Goal: Task Accomplishment & Management: Manage account settings

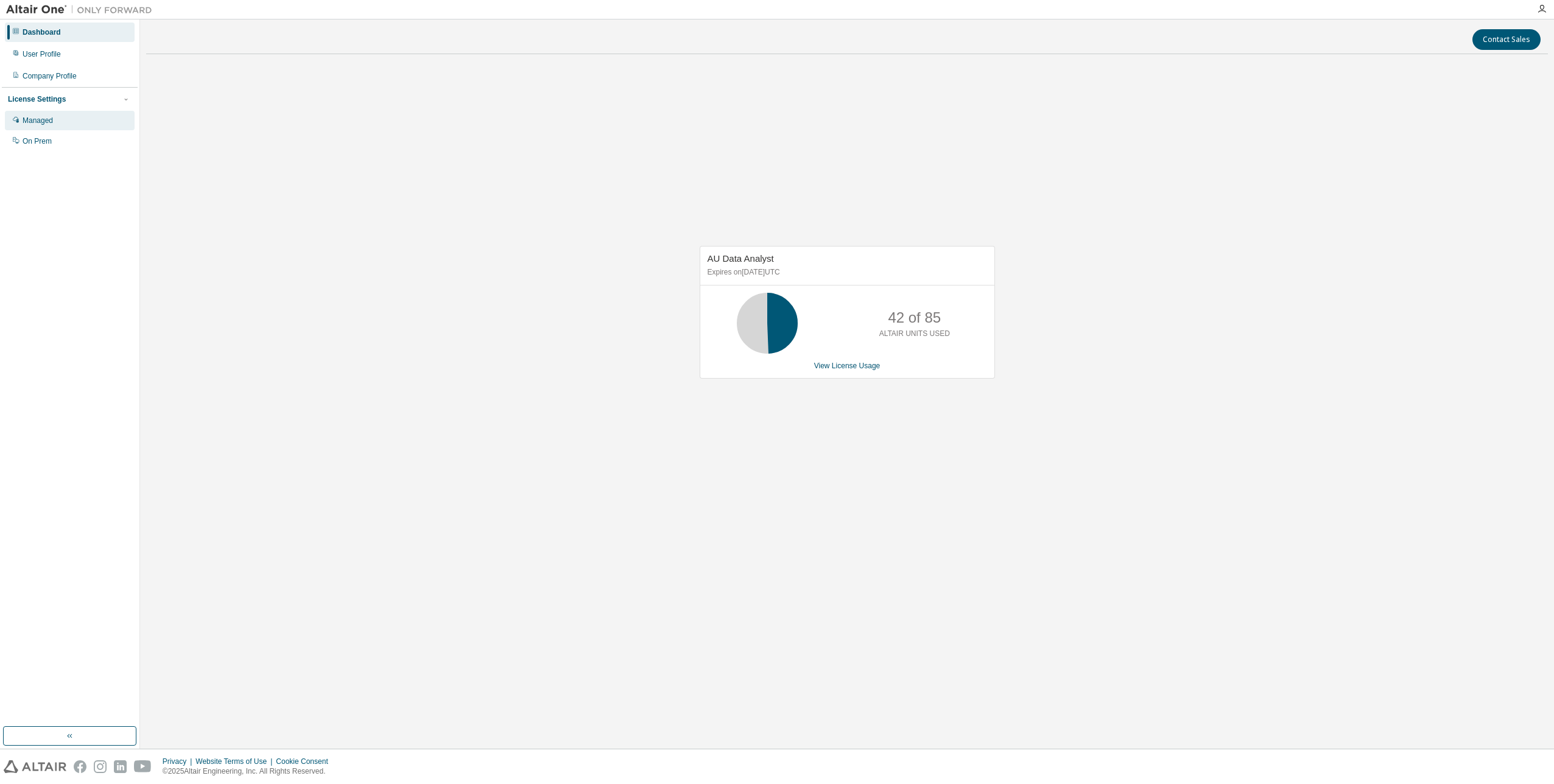
click at [43, 118] on div "Managed" at bounding box center [37, 120] width 30 height 10
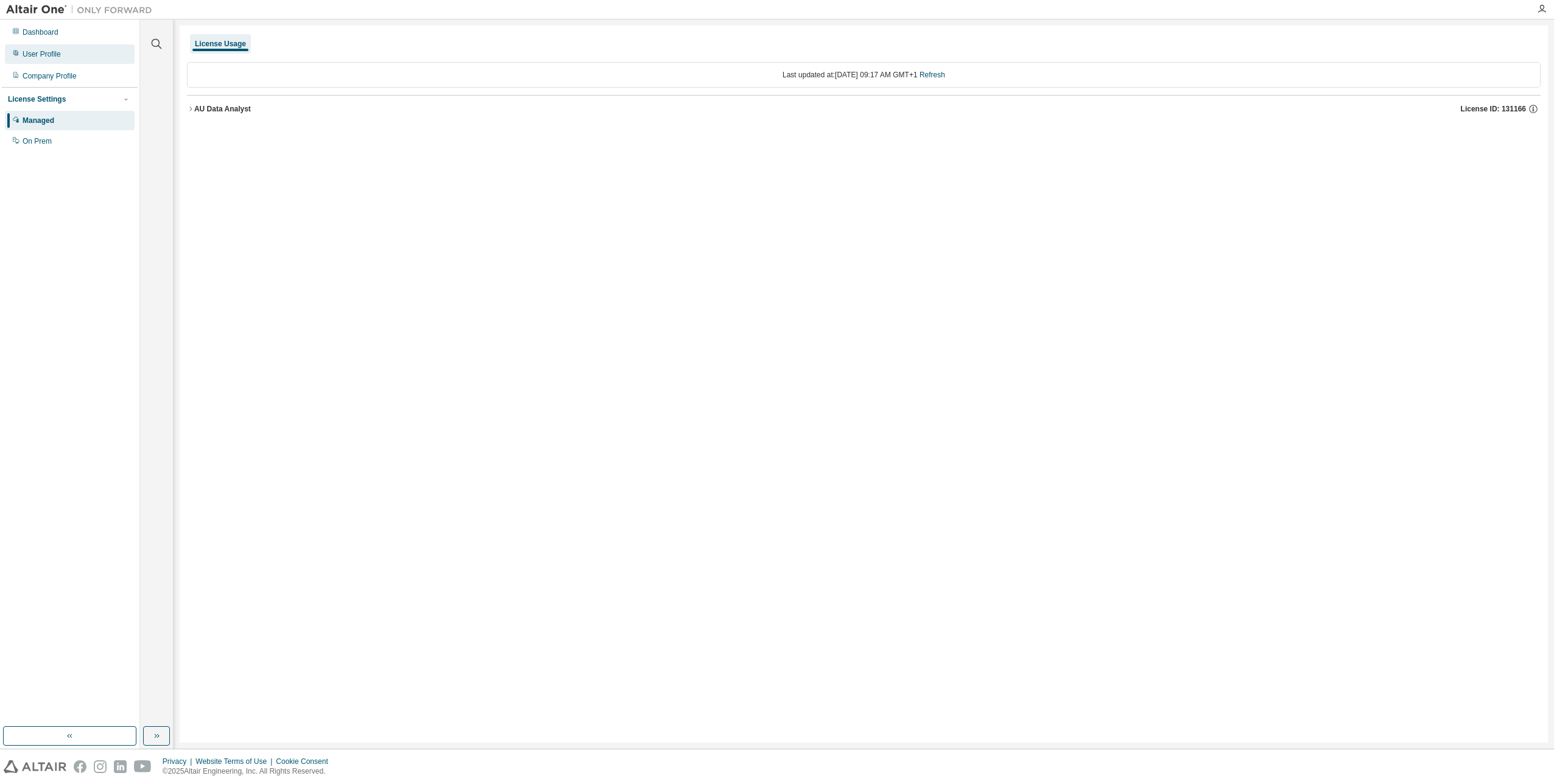
click at [38, 56] on div "User Profile" at bounding box center [42, 54] width 39 height 10
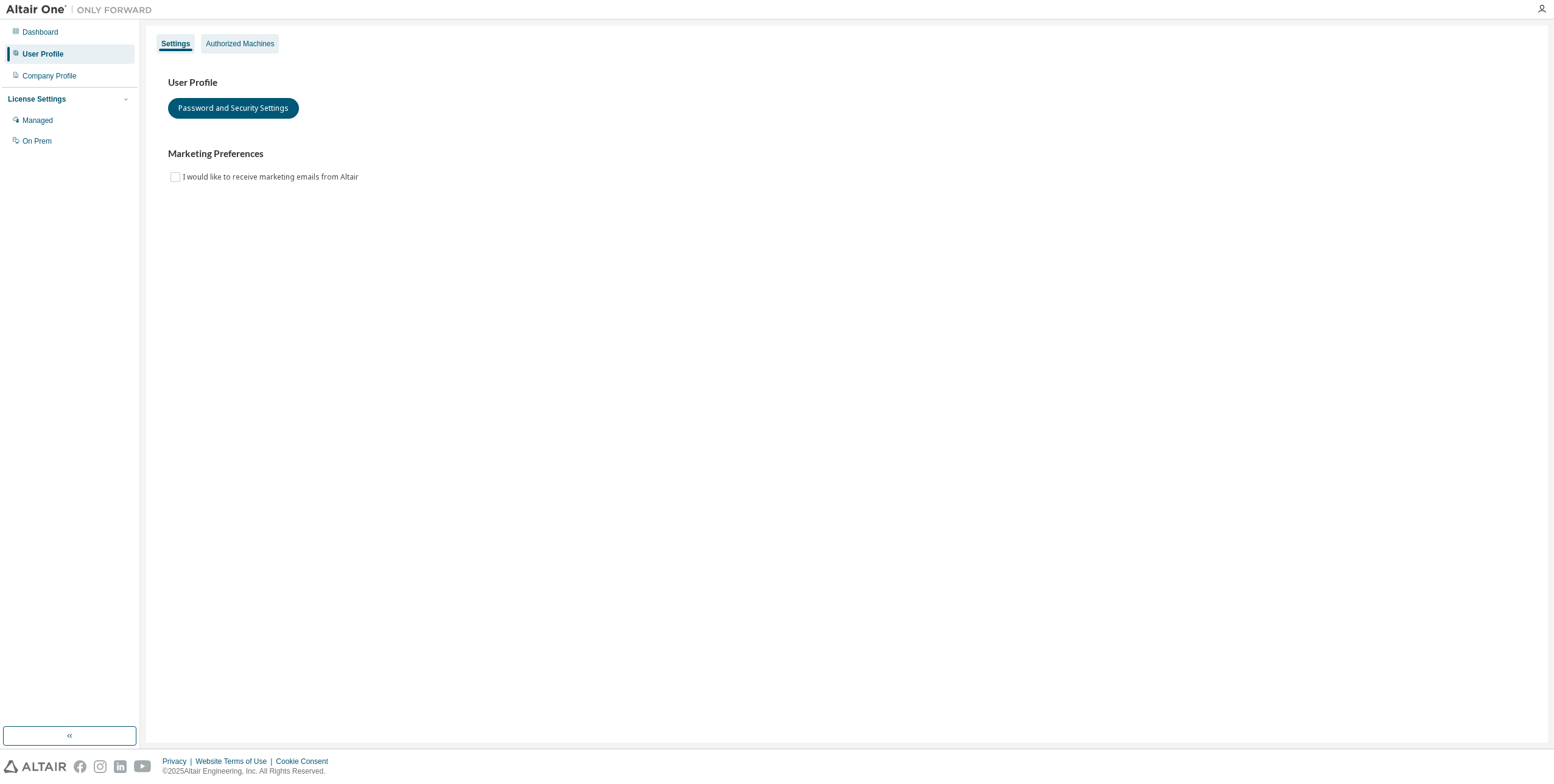
click at [261, 43] on div "Authorized Machines" at bounding box center [240, 43] width 68 height 10
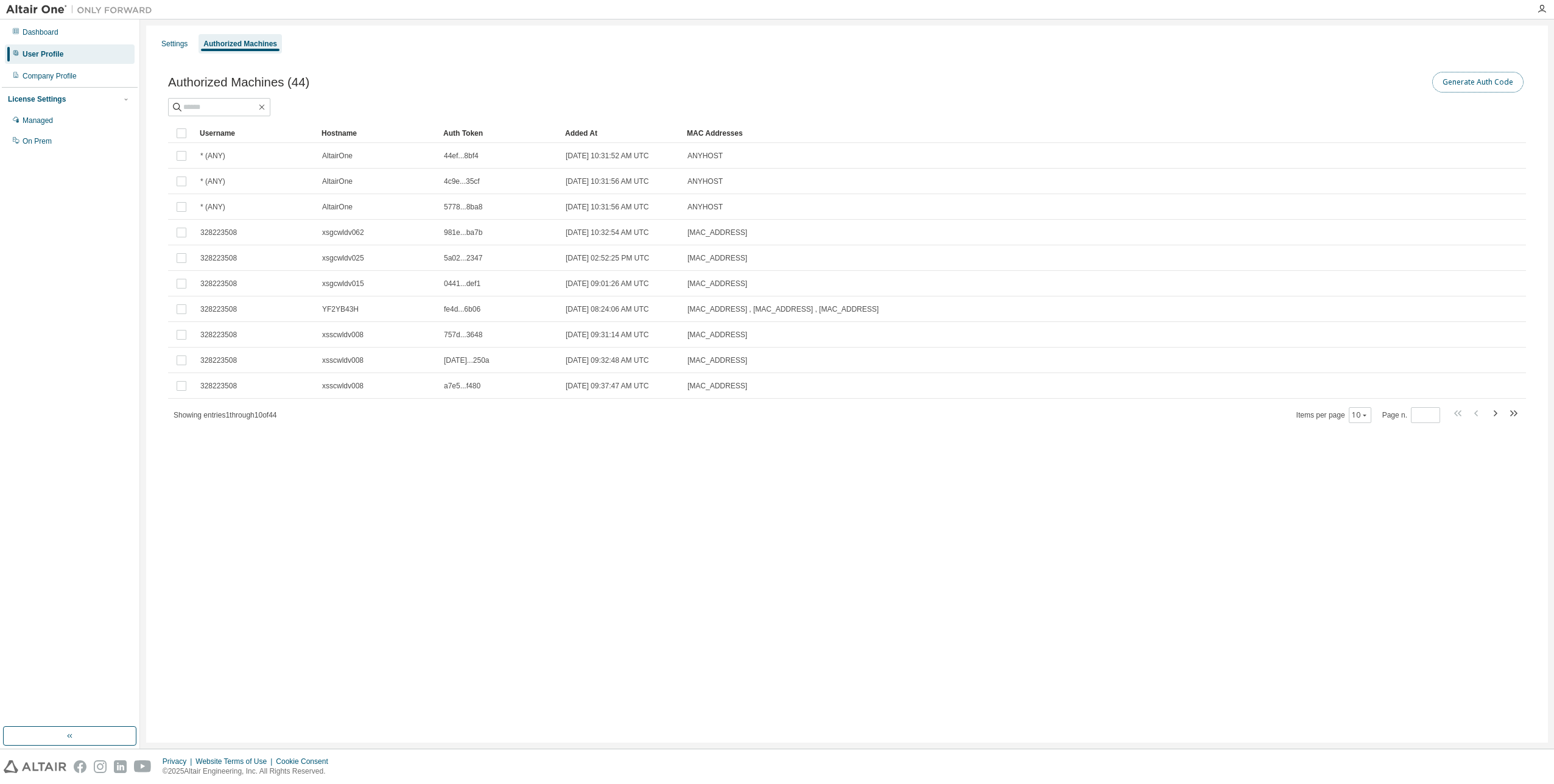
click at [1468, 80] on button "Generate Auth Code" at bounding box center [1478, 82] width 91 height 21
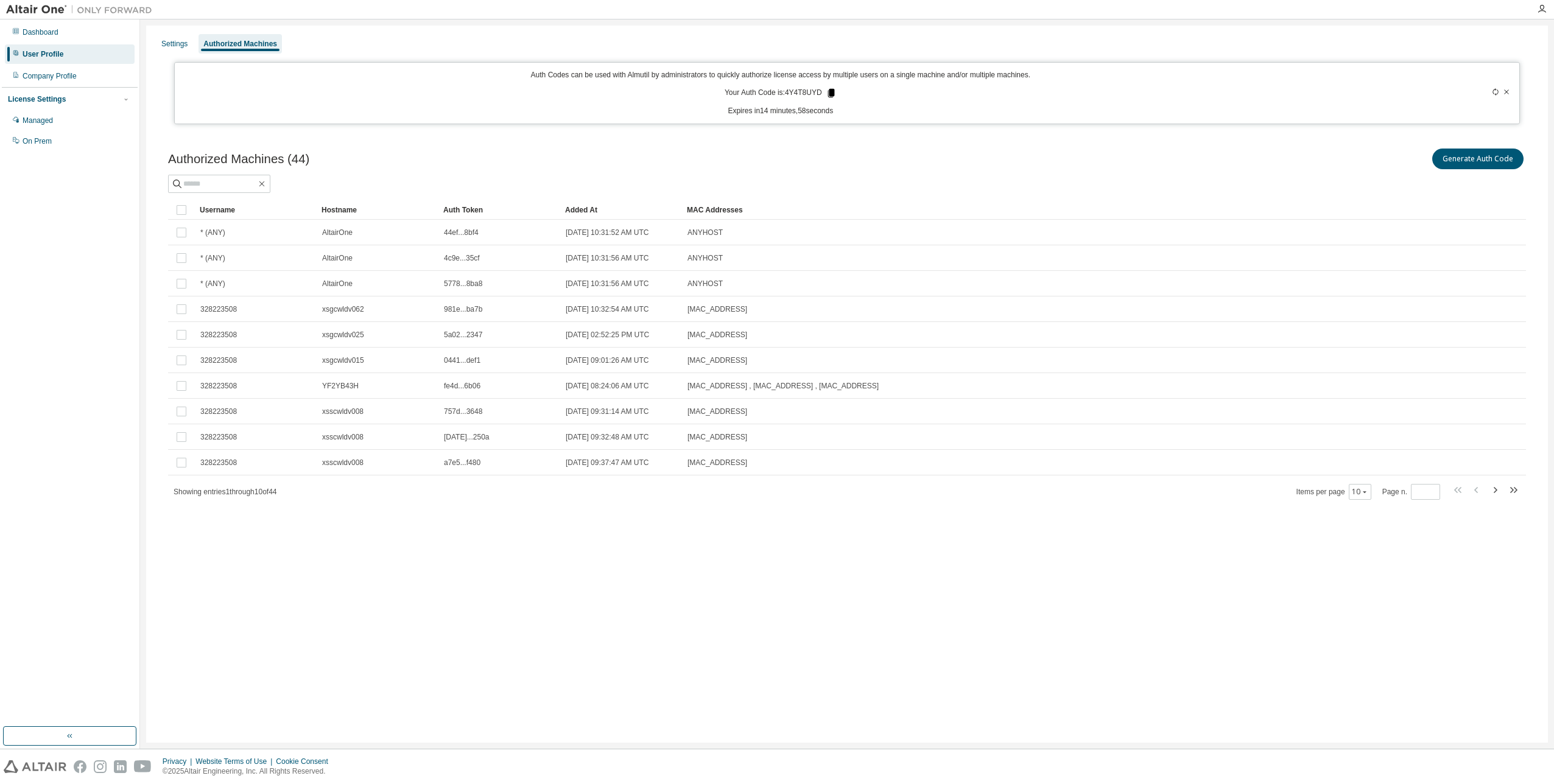
drag, startPoint x: 832, startPoint y: 90, endPoint x: 830, endPoint y: 96, distance: 6.3
click at [830, 96] on icon at bounding box center [831, 93] width 11 height 11
